Goal: Navigation & Orientation: Go to known website

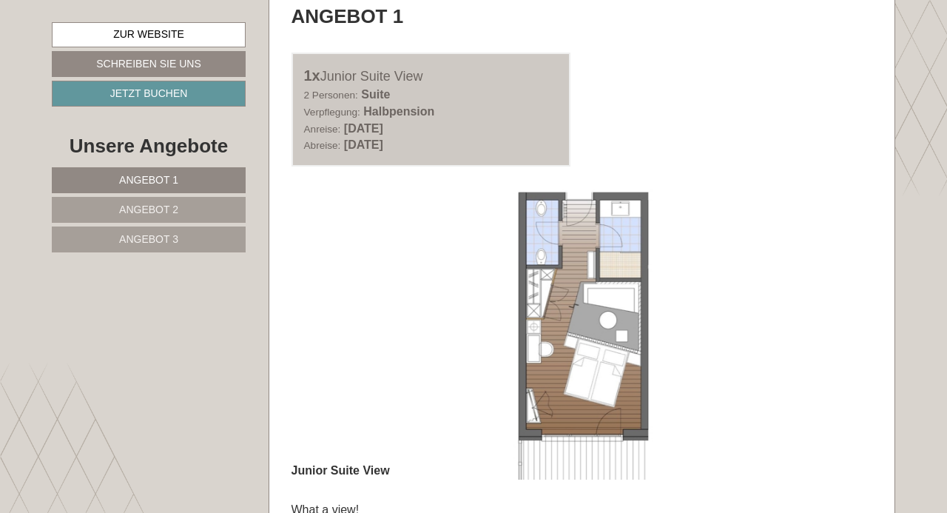
scroll to position [746, 0]
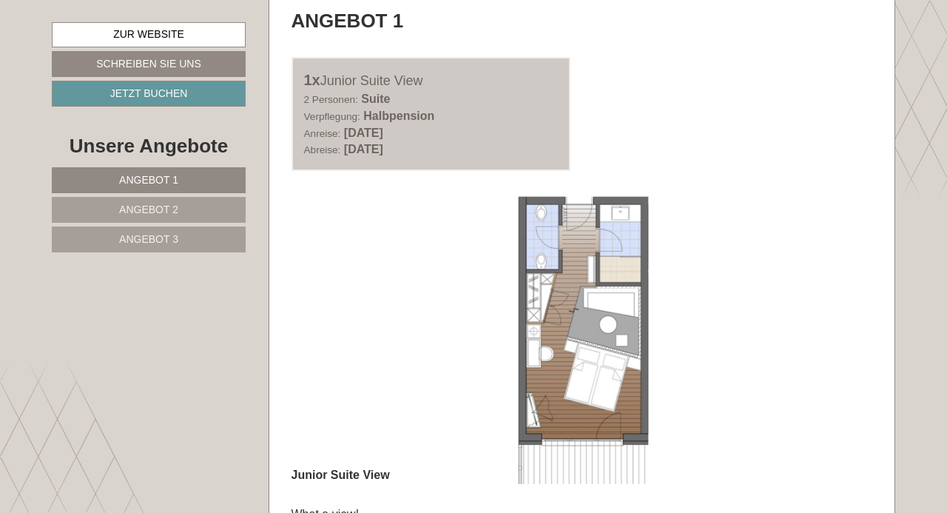
click at [551, 319] on img at bounding box center [581, 338] width 581 height 291
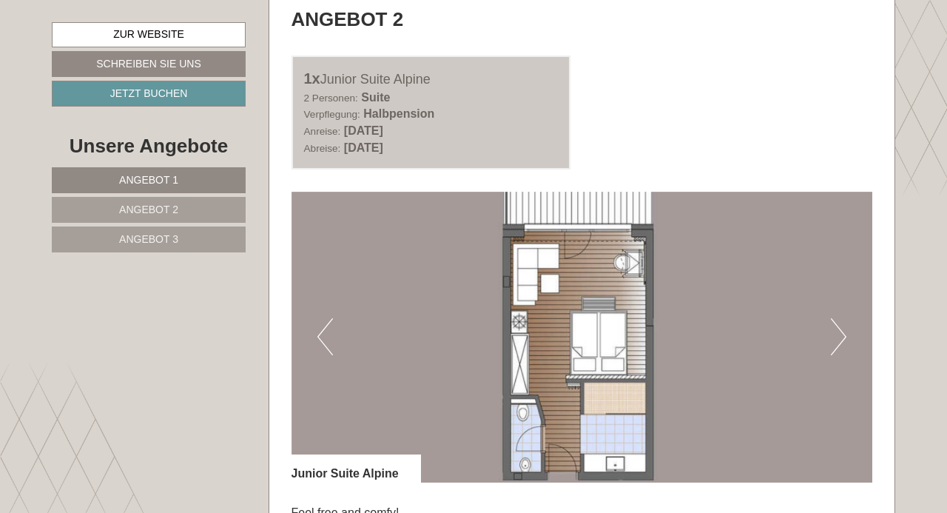
scroll to position [1847, 0]
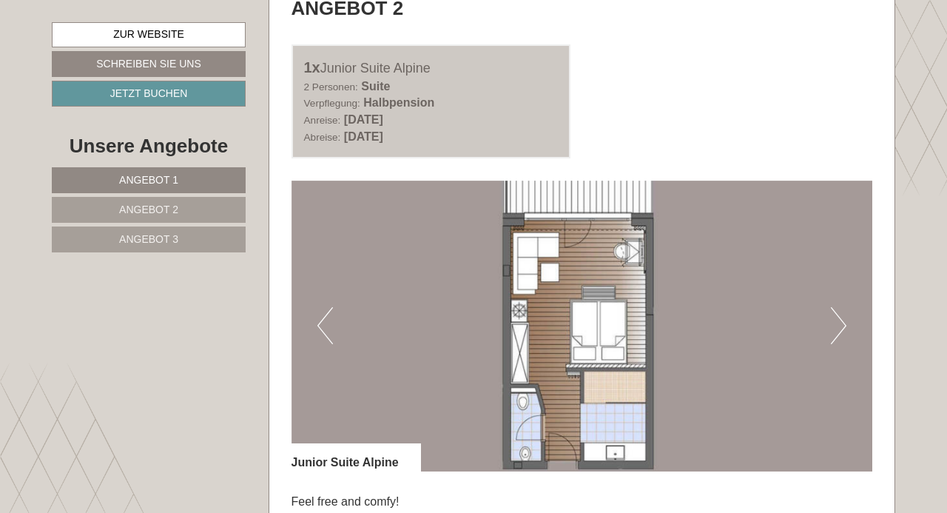
click at [826, 333] on img at bounding box center [581, 325] width 581 height 291
click at [839, 330] on button "Next" at bounding box center [839, 325] width 16 height 37
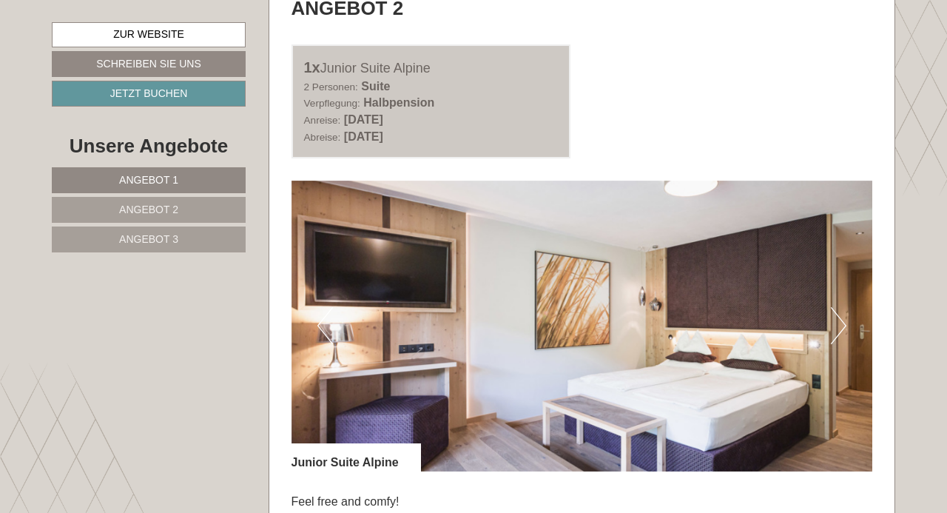
click at [839, 330] on button "Next" at bounding box center [839, 325] width 16 height 37
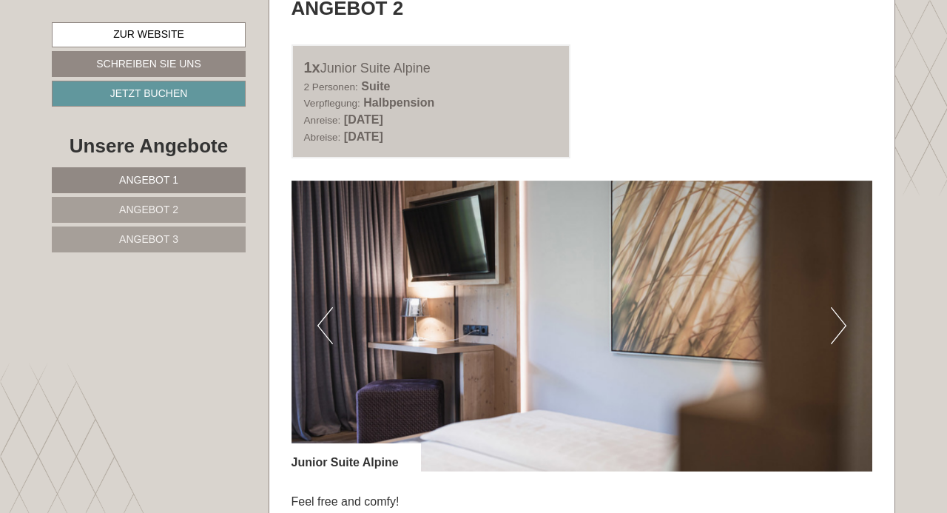
click at [839, 330] on button "Next" at bounding box center [839, 325] width 16 height 37
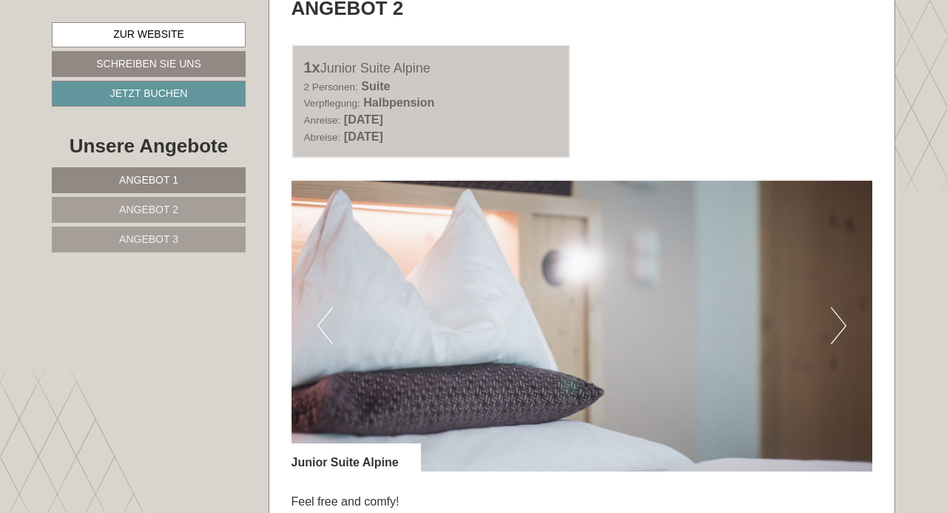
click at [839, 330] on button "Next" at bounding box center [839, 325] width 16 height 37
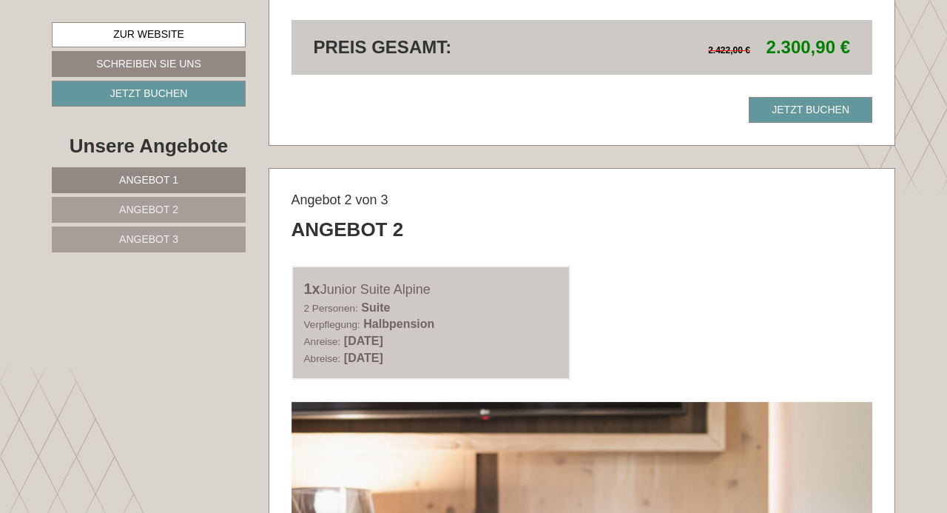
scroll to position [1600, 0]
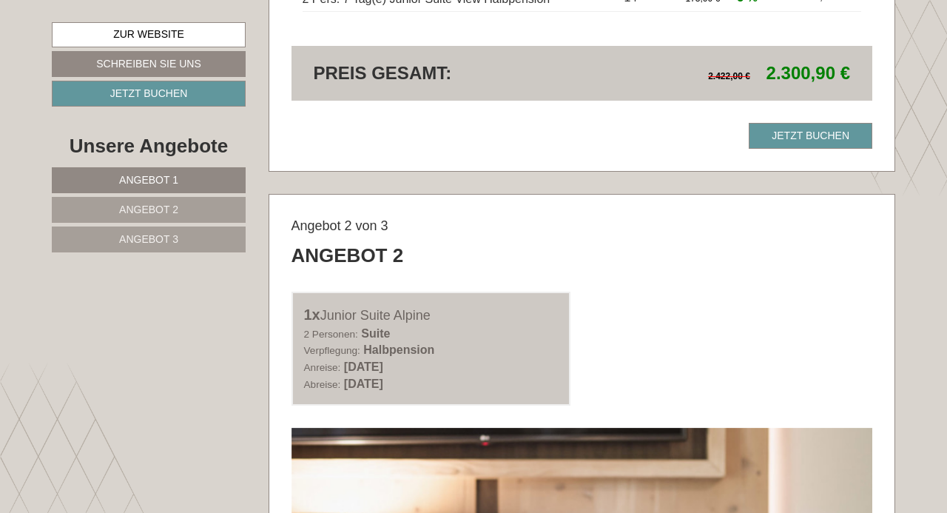
click at [135, 197] on nav "Angebot 1 Angebot 2 Angebot 3" at bounding box center [151, 209] width 198 height 85
click at [136, 210] on span "Angebot 2" at bounding box center [148, 209] width 59 height 12
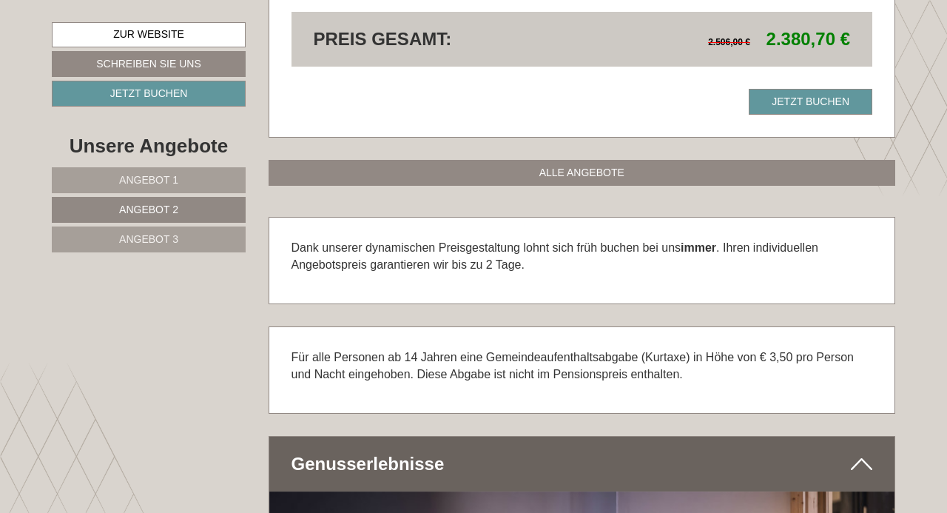
scroll to position [705, 0]
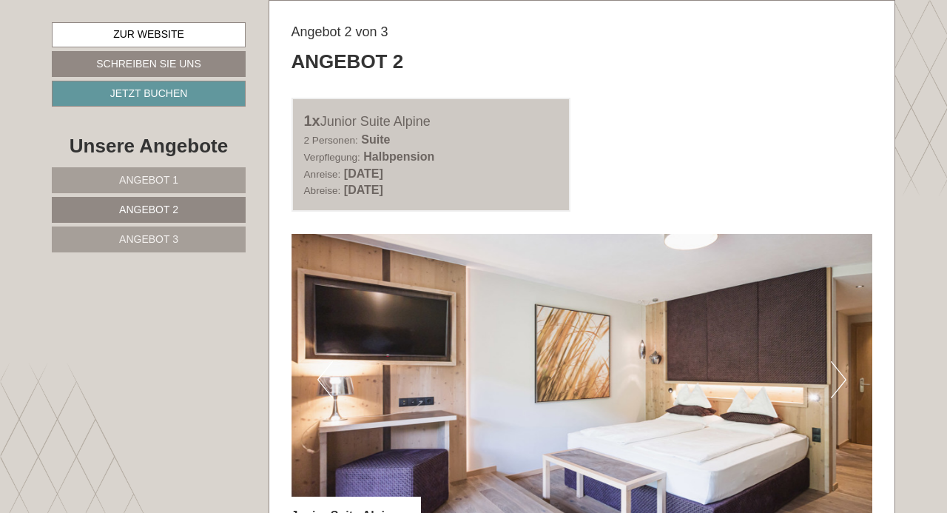
click at [149, 243] on span "Angebot 3" at bounding box center [148, 239] width 59 height 12
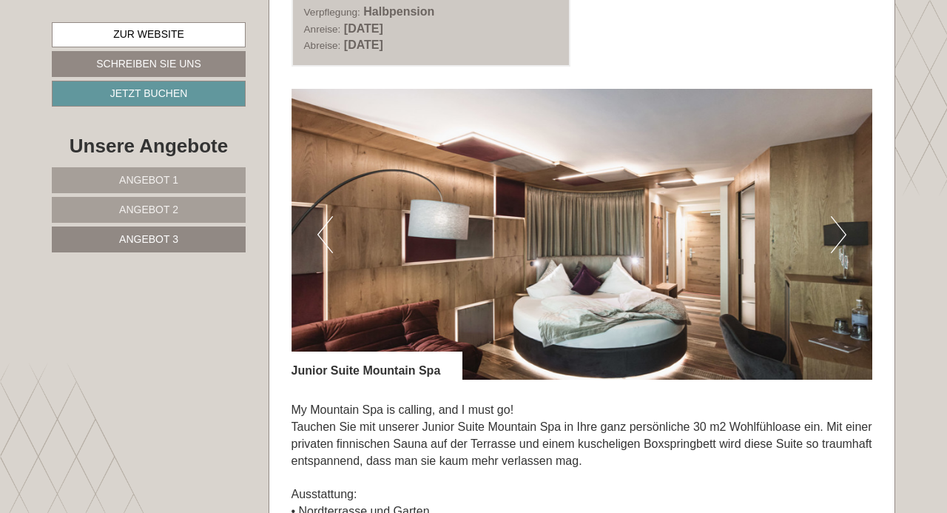
scroll to position [851, 0]
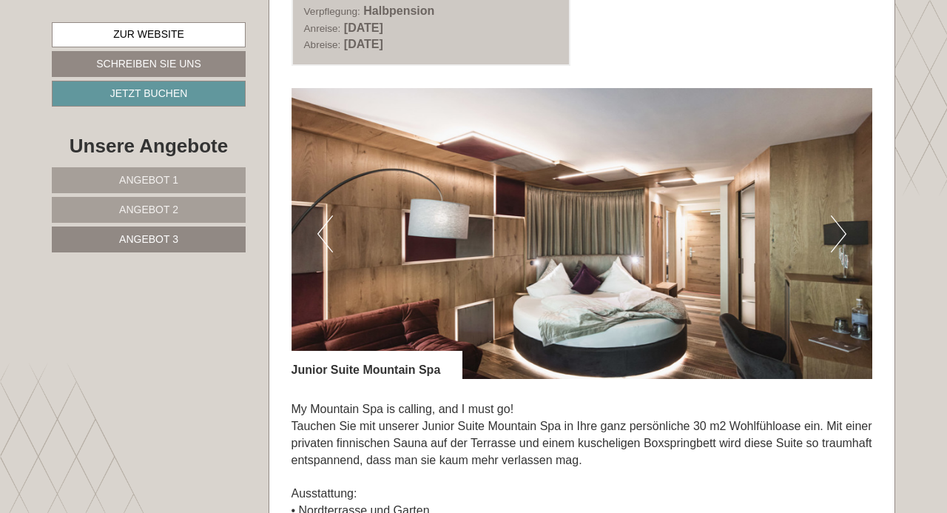
click at [151, 211] on span "Angebot 2" at bounding box center [148, 209] width 59 height 12
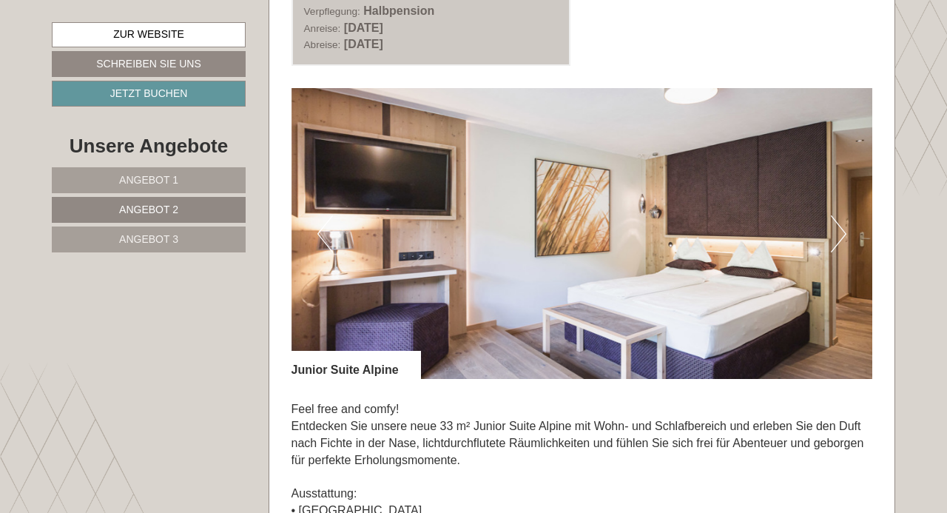
scroll to position [705, 0]
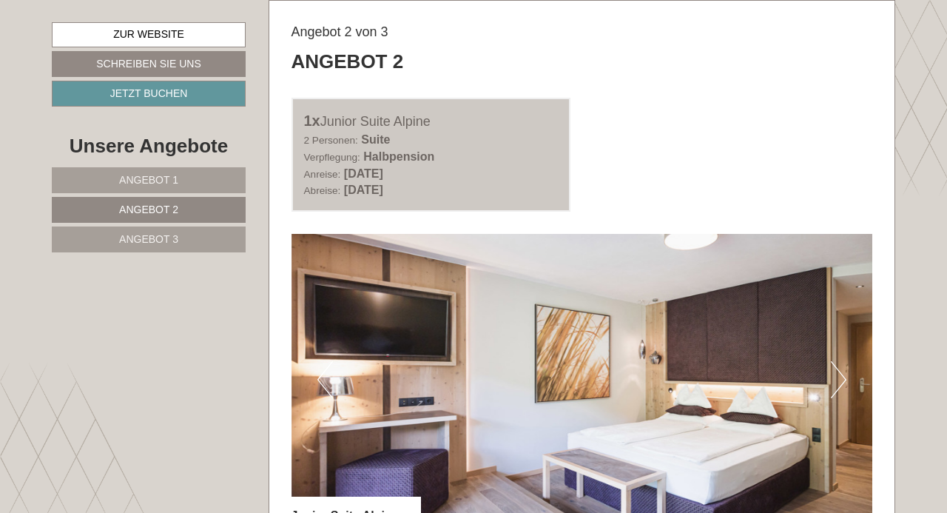
click at [158, 180] on span "Angebot 1" at bounding box center [148, 180] width 59 height 12
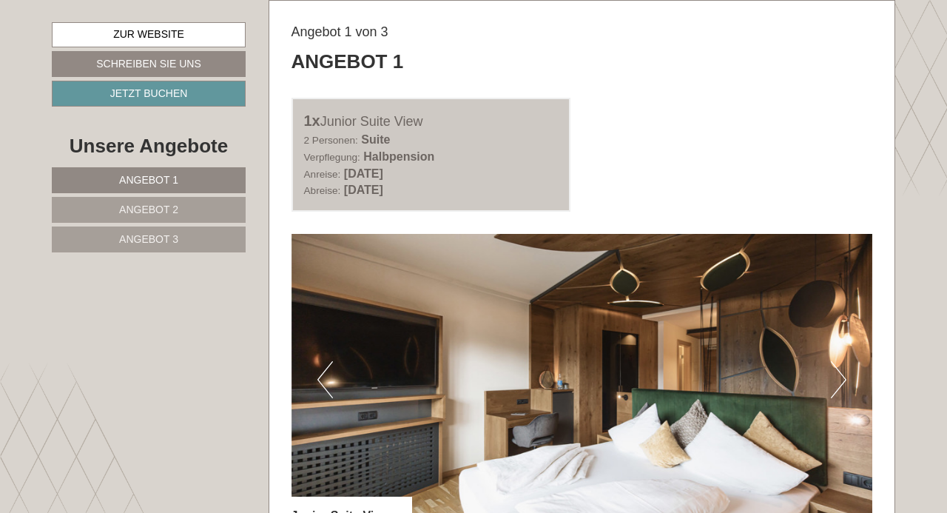
click at [149, 203] on link "Angebot 2" at bounding box center [149, 210] width 194 height 26
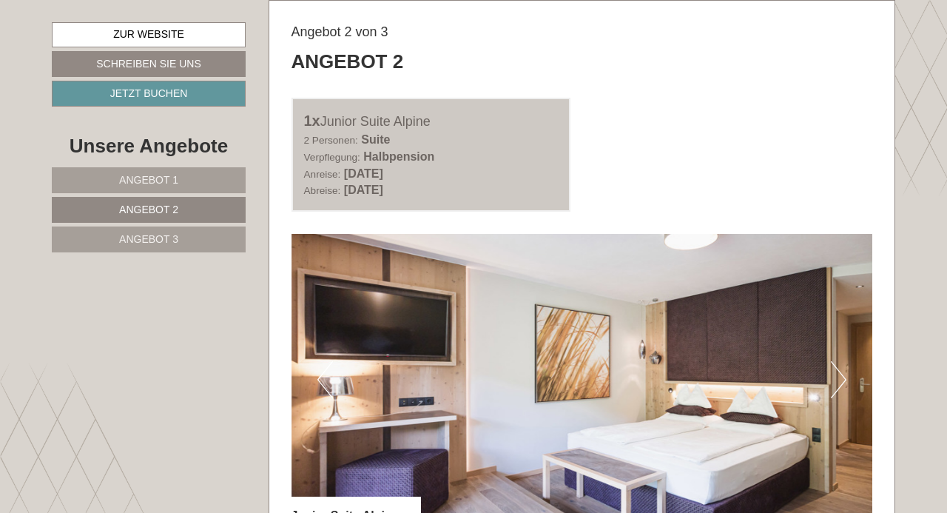
click at [152, 186] on span "Angebot 1" at bounding box center [148, 180] width 59 height 12
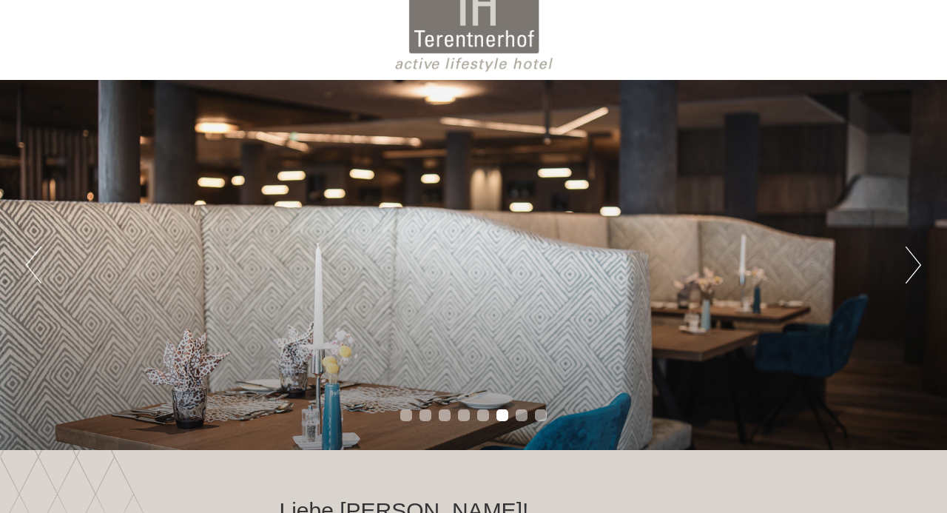
scroll to position [27, 0]
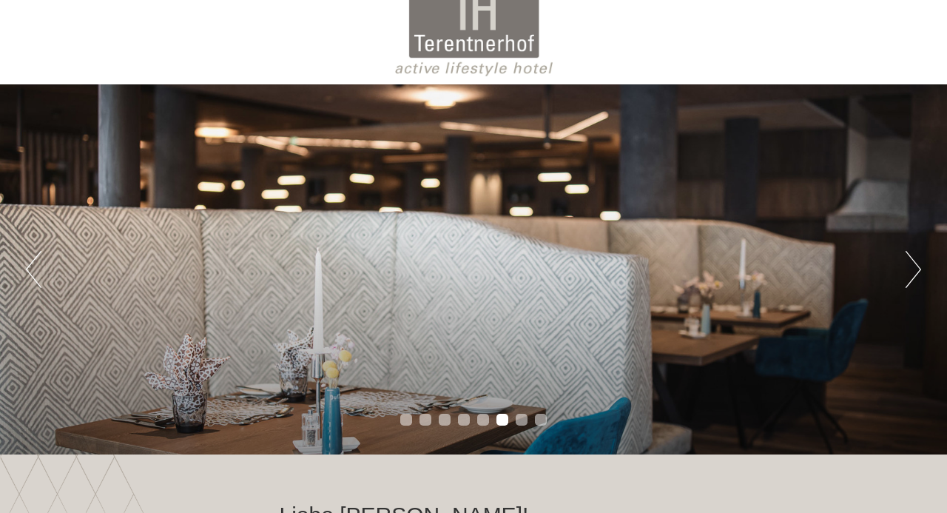
click at [902, 266] on div "Previous Next 1 2 3 4 5 6 7 8" at bounding box center [473, 269] width 947 height 370
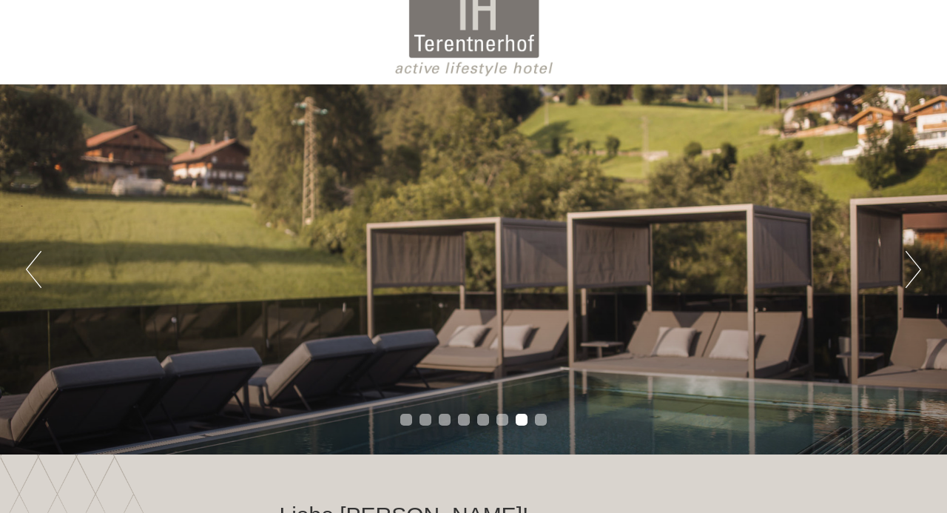
click at [916, 268] on button "Next" at bounding box center [913, 269] width 16 height 37
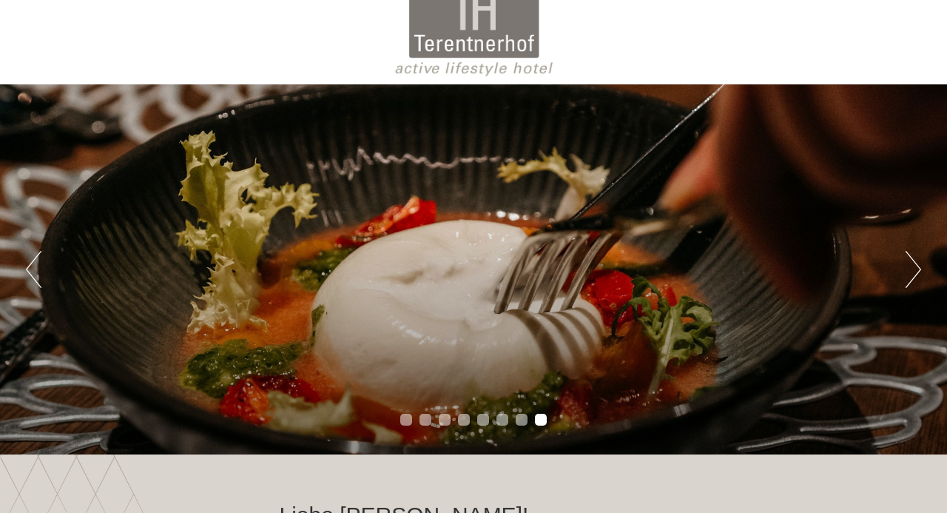
click at [916, 268] on button "Next" at bounding box center [913, 269] width 16 height 37
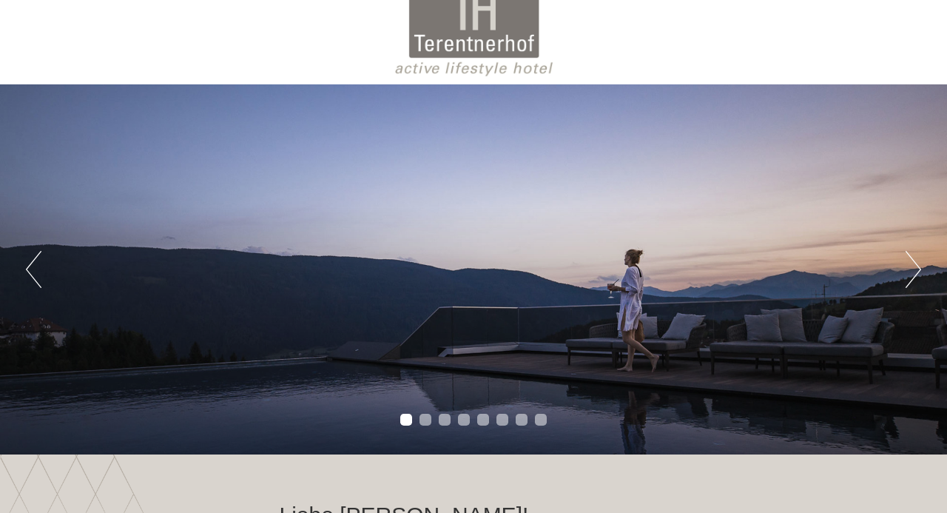
click at [916, 268] on button "Next" at bounding box center [913, 269] width 16 height 37
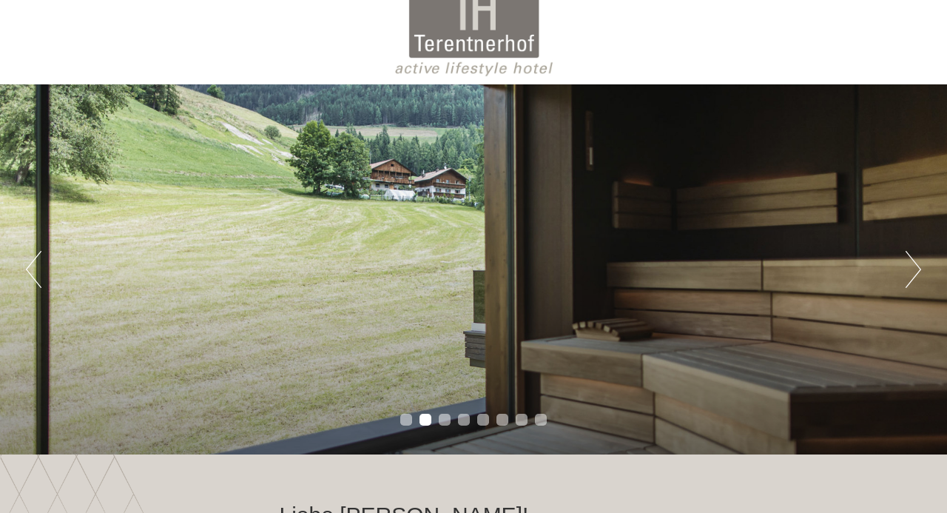
click at [916, 268] on button "Next" at bounding box center [913, 269] width 16 height 37
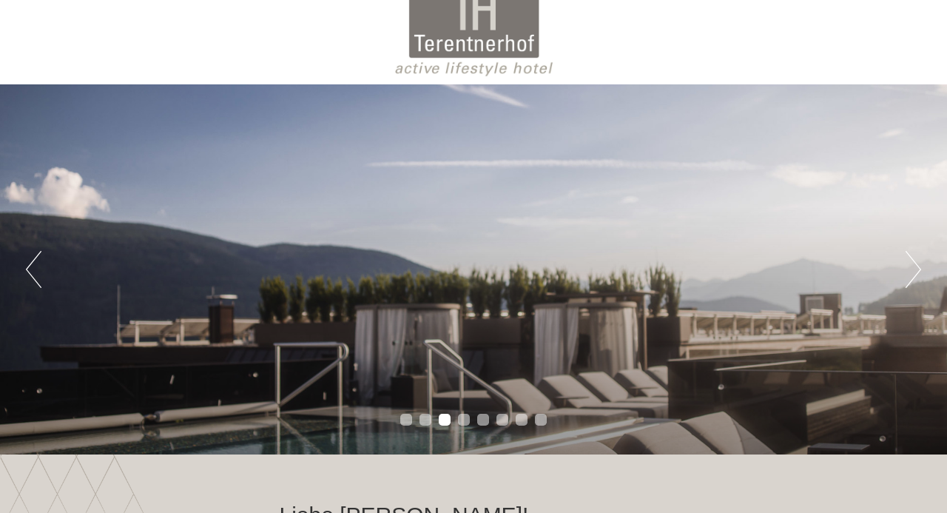
click at [916, 268] on button "Next" at bounding box center [913, 269] width 16 height 37
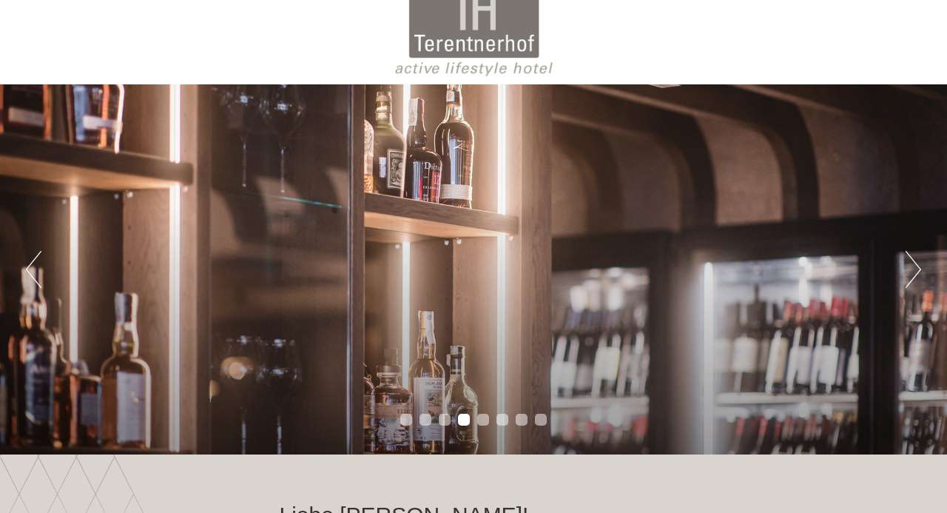
click at [916, 268] on button "Next" at bounding box center [913, 269] width 16 height 37
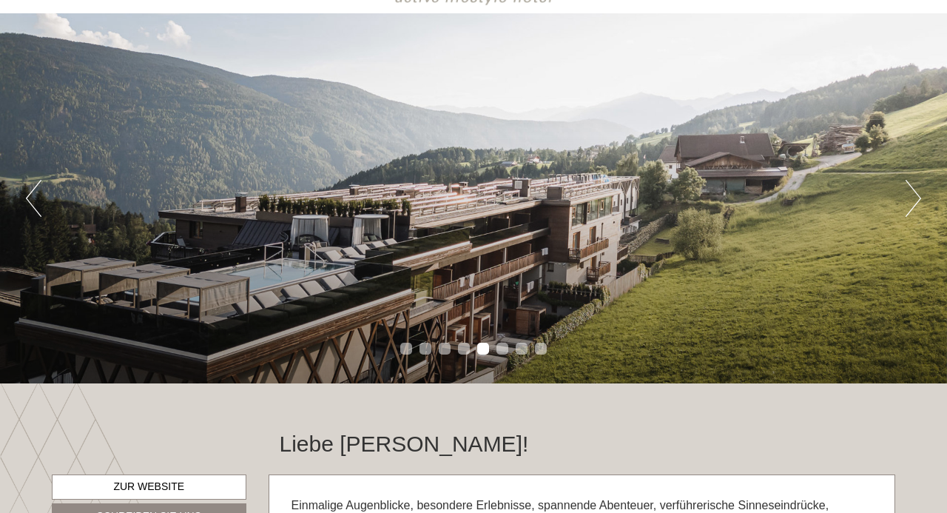
scroll to position [101, 0]
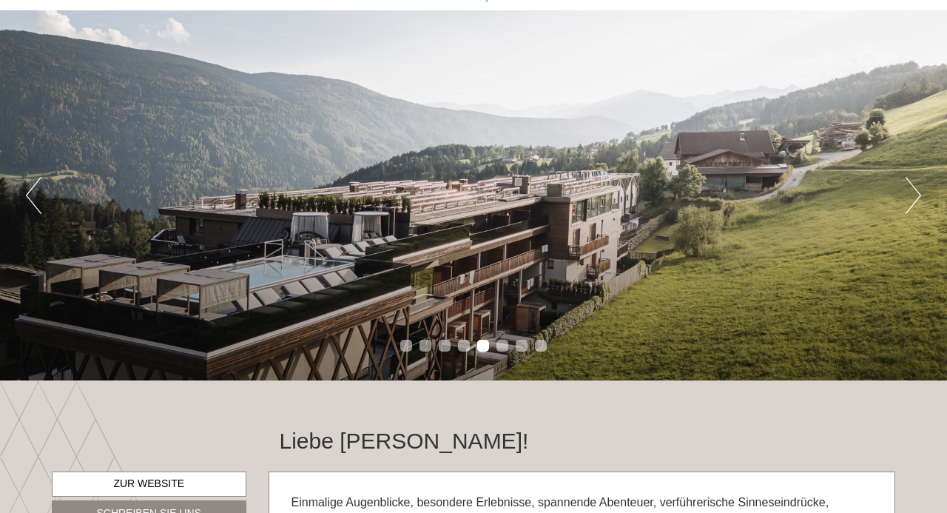
click at [917, 232] on div "Previous Next 1 2 3 4 5 6 7 8" at bounding box center [473, 195] width 947 height 370
click at [916, 197] on button "Next" at bounding box center [913, 195] width 16 height 37
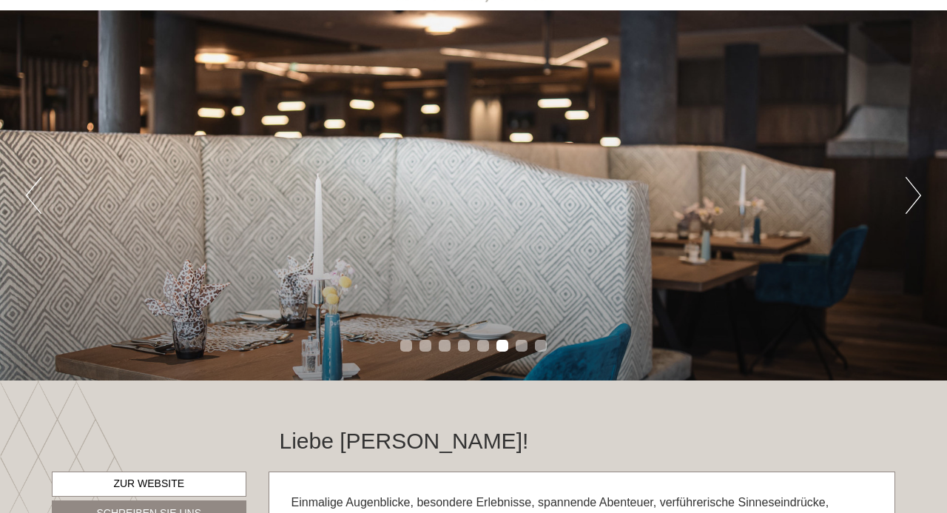
click at [916, 197] on button "Next" at bounding box center [913, 195] width 16 height 37
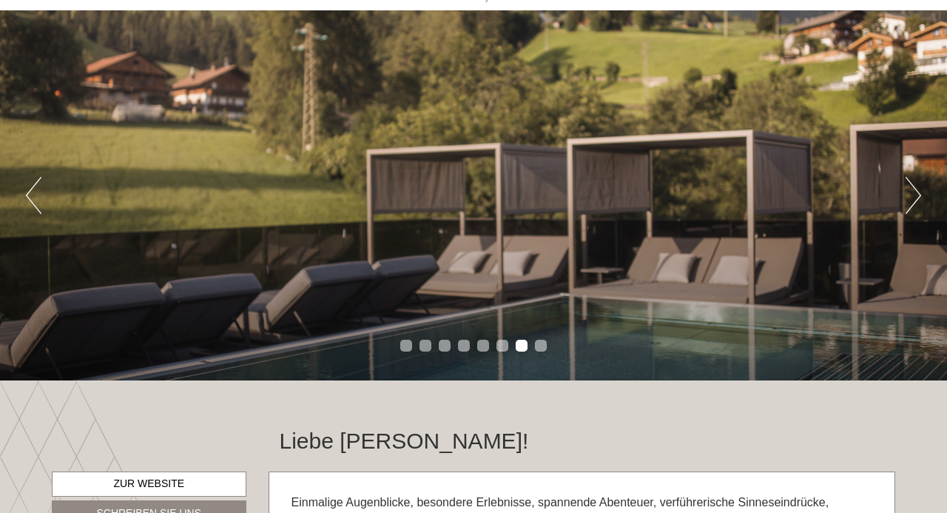
click at [916, 197] on button "Next" at bounding box center [913, 195] width 16 height 37
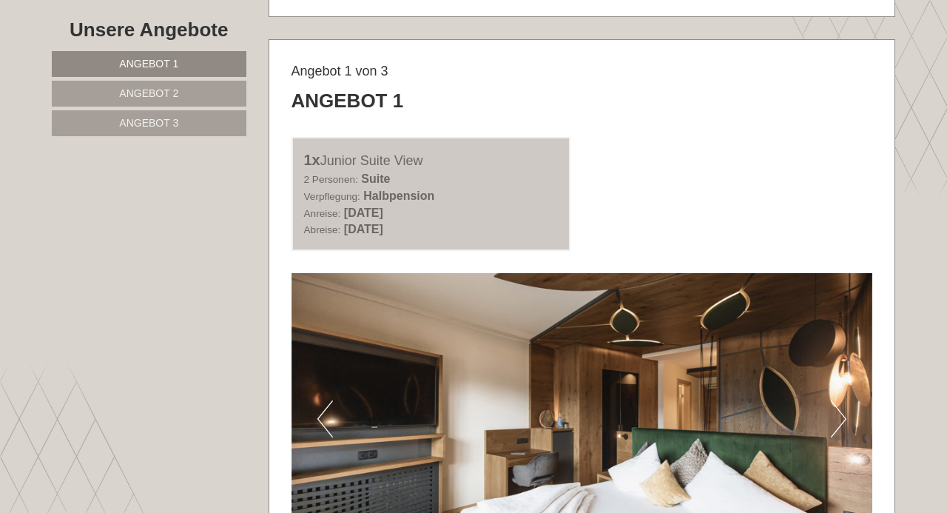
scroll to position [0, 0]
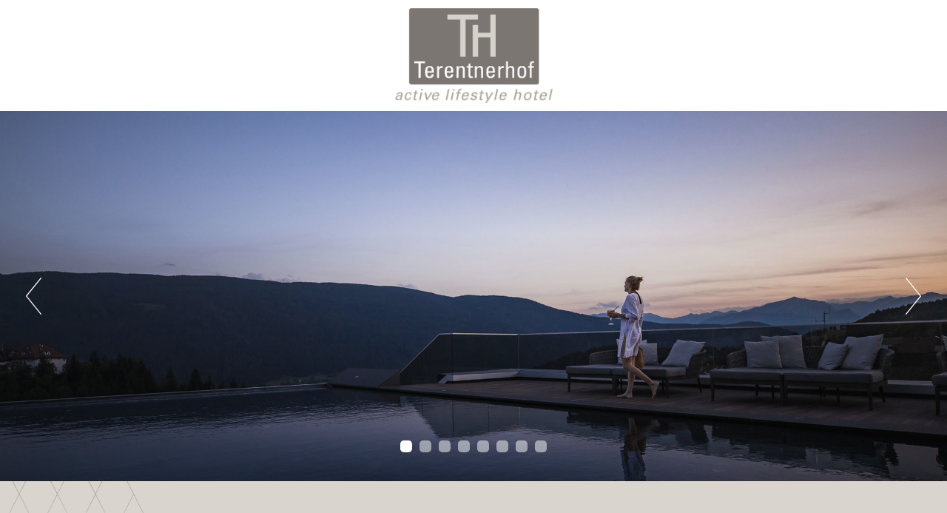
click at [470, 65] on div at bounding box center [473, 55] width 828 height 96
click at [467, 97] on div at bounding box center [473, 55] width 828 height 96
click at [915, 301] on button "Next" at bounding box center [913, 295] width 16 height 37
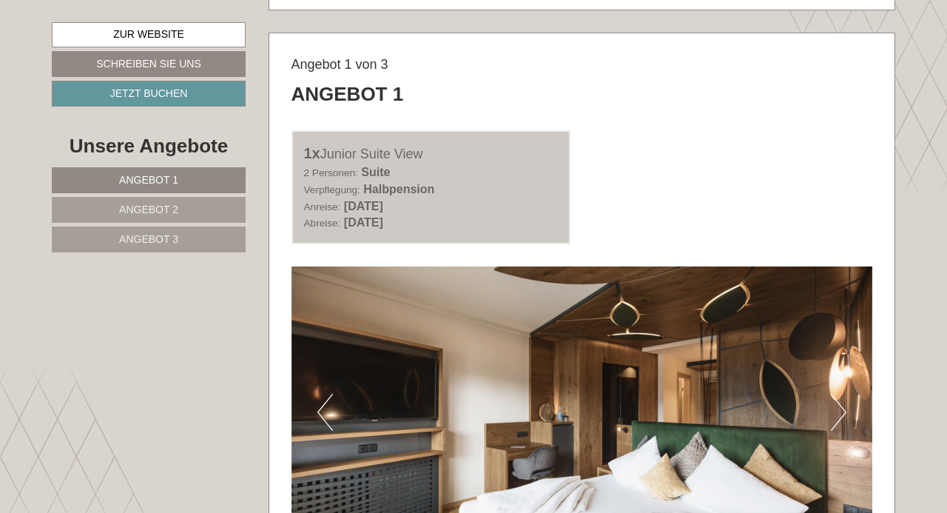
scroll to position [671, 0]
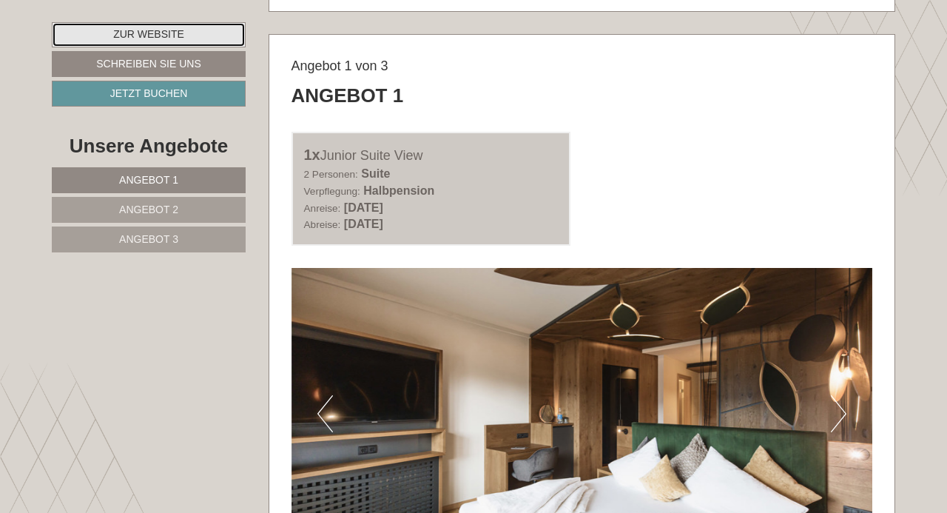
click at [132, 34] on link "Zur Website" at bounding box center [149, 34] width 194 height 25
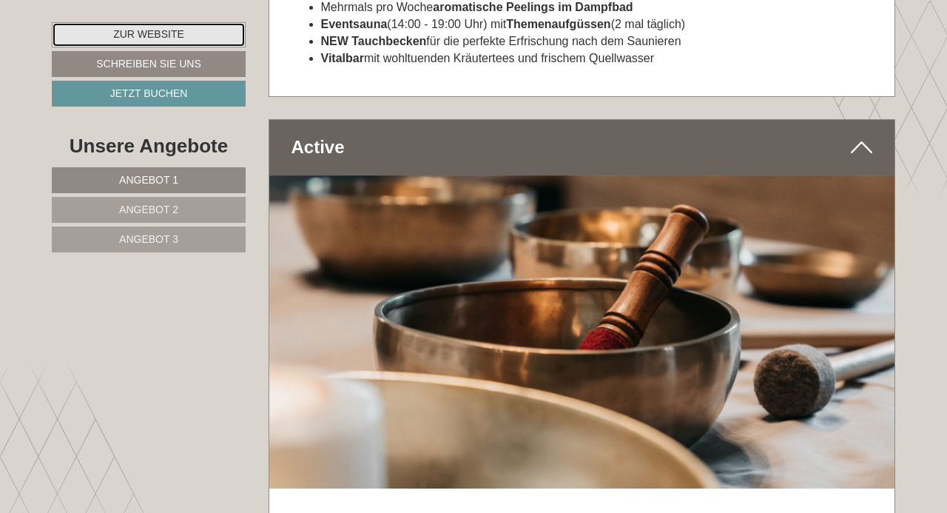
scroll to position [3454, 0]
